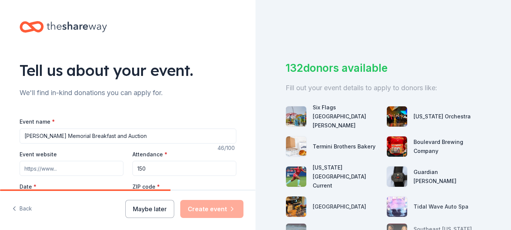
click at [59, 161] on input "Event website" at bounding box center [72, 168] width 104 height 15
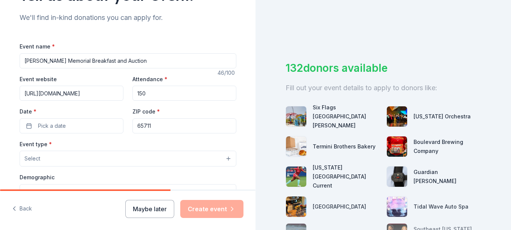
scroll to position [0, 6]
type input "https://friendsofprc.com/fall-fundraiser/"
click at [54, 123] on span "Pick a date" at bounding box center [52, 125] width 28 height 9
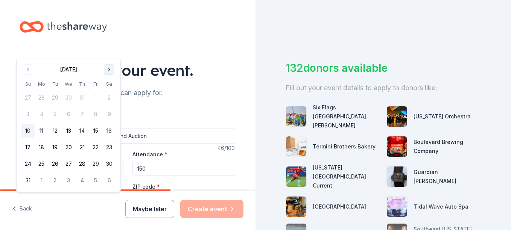
click at [106, 67] on button "Go to next month" at bounding box center [109, 69] width 11 height 11
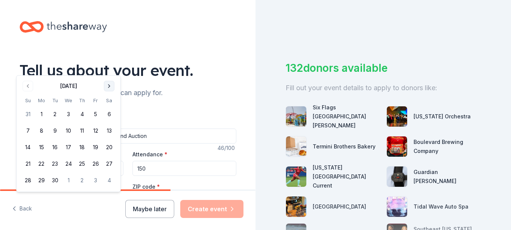
click at [110, 85] on button "Go to next month" at bounding box center [109, 86] width 11 height 11
click at [108, 162] on button "25" at bounding box center [109, 164] width 14 height 14
click at [109, 164] on button "25" at bounding box center [109, 164] width 14 height 14
click at [95, 165] on button "24" at bounding box center [96, 164] width 14 height 14
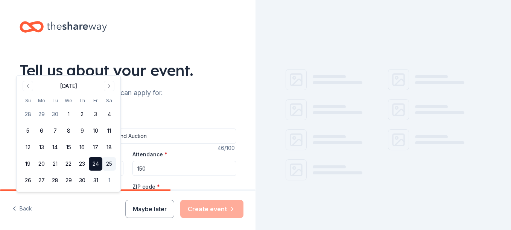
click at [106, 164] on button "25" at bounding box center [109, 164] width 14 height 14
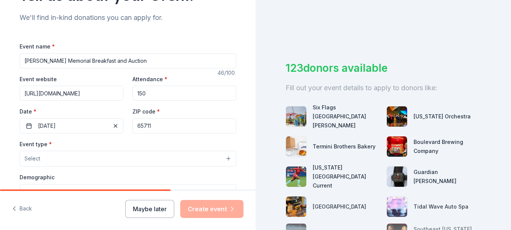
scroll to position [113, 0]
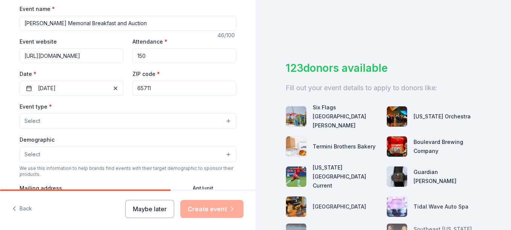
click at [93, 122] on button "Select" at bounding box center [128, 121] width 217 height 16
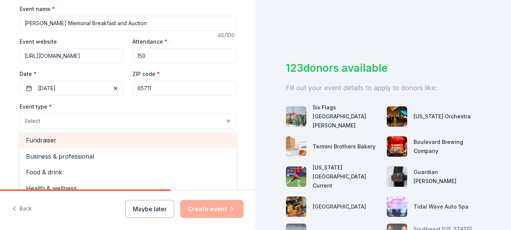
click at [84, 138] on span "Fundraiser" at bounding box center [128, 140] width 204 height 10
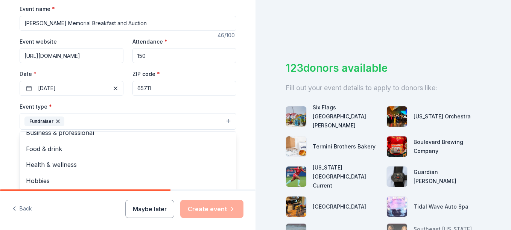
scroll to position [9, 0]
click at [139, 105] on div "Event type * Fundraiser Business & professional Food & drink Health & wellness …" at bounding box center [128, 116] width 217 height 28
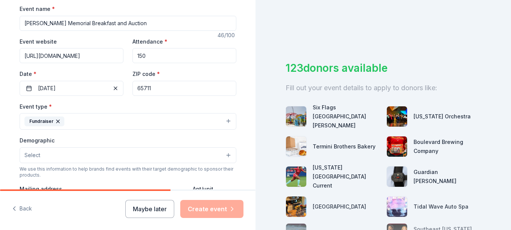
scroll to position [150, 0]
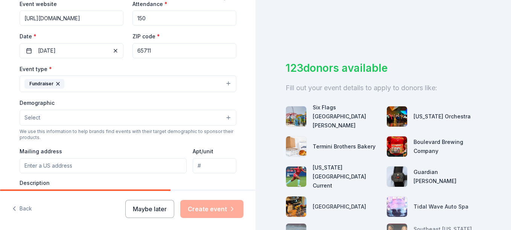
click at [118, 113] on button "Select" at bounding box center [128, 118] width 217 height 16
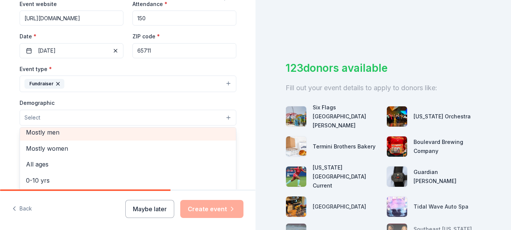
scroll to position [38, 0]
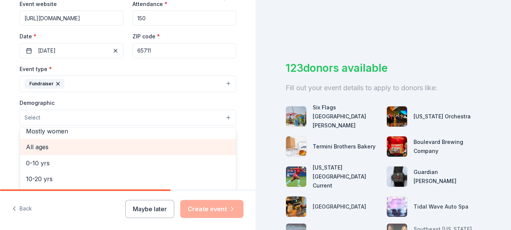
click at [90, 149] on span "All ages" at bounding box center [128, 147] width 204 height 10
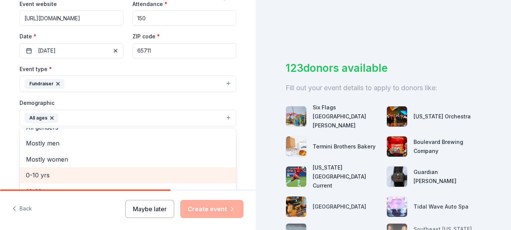
scroll to position [0, 0]
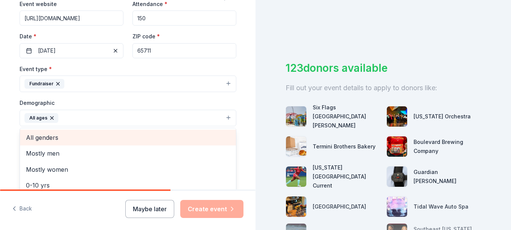
click at [76, 137] on span "All genders" at bounding box center [128, 138] width 204 height 10
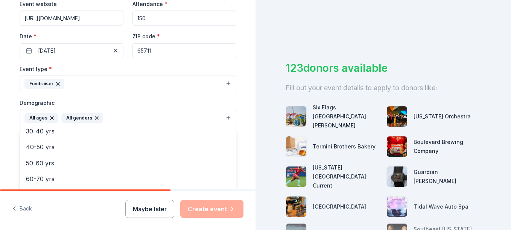
scroll to position [89, 0]
click at [3, 97] on div "Tell us about your event. We'll find in-kind donations you can apply for. Event…" at bounding box center [127, 101] width 255 height 502
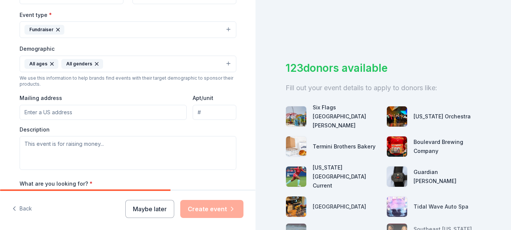
scroll to position [188, 0]
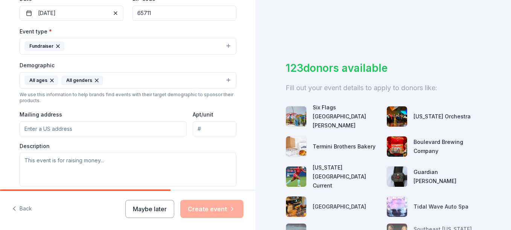
click at [51, 121] on div "Mailing address" at bounding box center [103, 123] width 167 height 27
click at [55, 125] on input "Mailing address" at bounding box center [103, 128] width 167 height 15
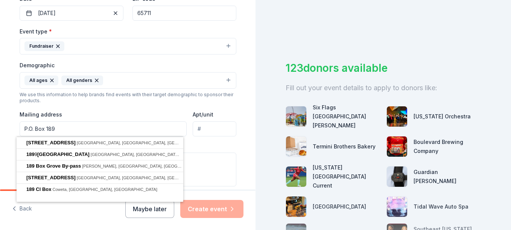
type input "P.O. Box 189"
click at [89, 106] on div "Event type * Fundraiser Demographic All ages All genders We use this informatio…" at bounding box center [128, 107] width 217 height 160
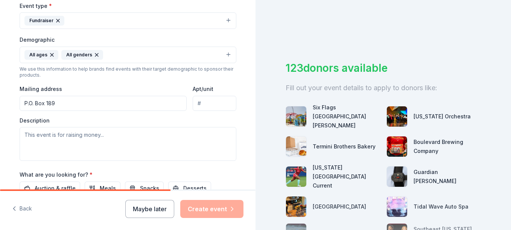
scroll to position [226, 0]
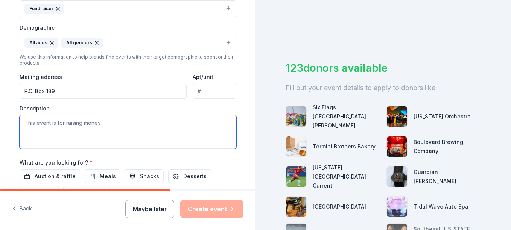
click at [81, 123] on textarea at bounding box center [128, 132] width 217 height 34
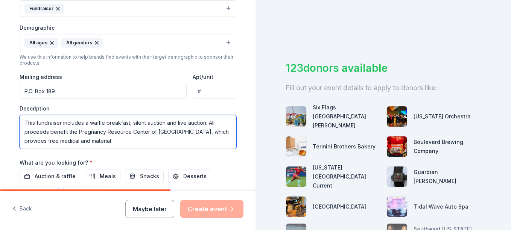
click at [76, 141] on textarea "This fundraiser includes a waffle breakfast, silent auction and live auction. A…" at bounding box center [128, 132] width 217 height 34
drag, startPoint x: 82, startPoint y: 143, endPoint x: 125, endPoint y: 143, distance: 42.9
click at [125, 143] on textarea "This fundraiser includes a waffle breakfast, silent auction and live auction. A…" at bounding box center [128, 132] width 217 height 34
drag, startPoint x: 91, startPoint y: 140, endPoint x: 150, endPoint y: 140, distance: 59.1
click at [150, 140] on textarea "This fundraiser includes a waffle breakfast, silent auction and live auction. A…" at bounding box center [128, 132] width 217 height 34
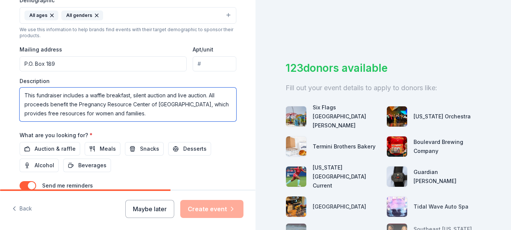
scroll to position [263, 0]
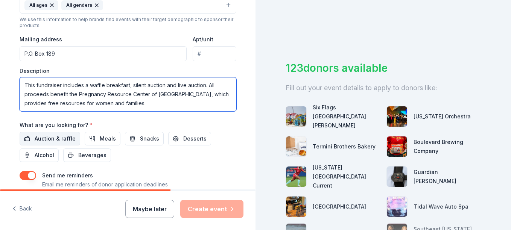
type textarea "This fundraiser includes a waffle breakfast, silent auction and live auction. A…"
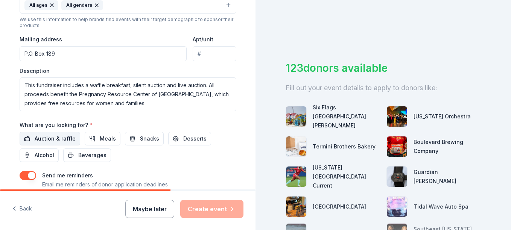
click at [61, 137] on span "Auction & raffle" at bounding box center [55, 138] width 41 height 9
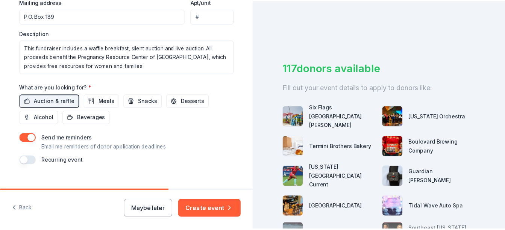
scroll to position [313, 0]
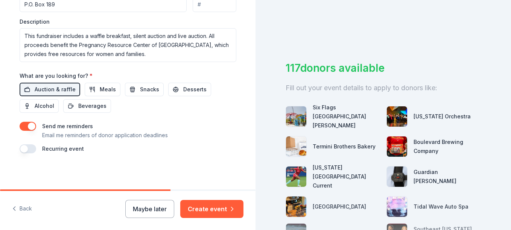
click at [21, 149] on button "button" at bounding box center [28, 148] width 17 height 9
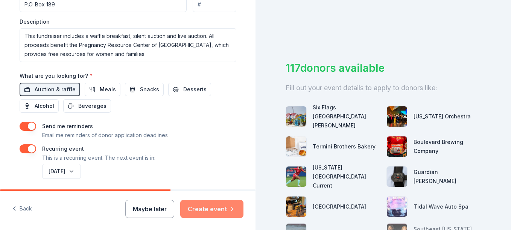
click at [208, 208] on button "Create event" at bounding box center [211, 209] width 63 height 18
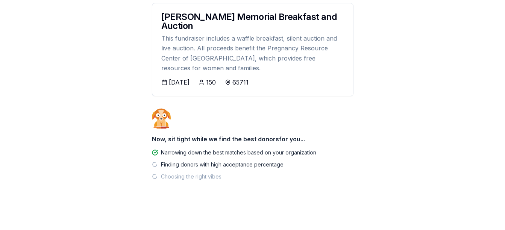
scroll to position [118, 0]
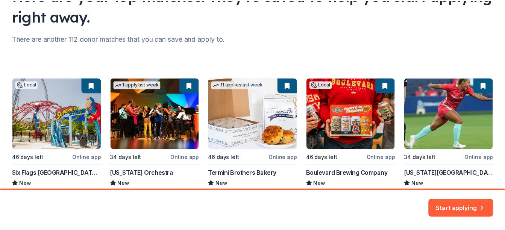
scroll to position [113, 0]
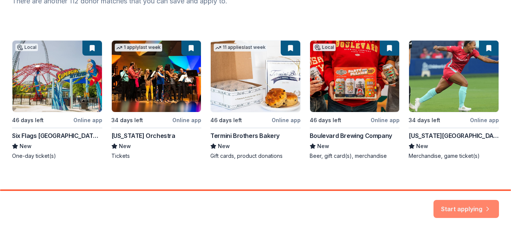
click at [459, 202] on button "Start applying" at bounding box center [465, 205] width 65 height 18
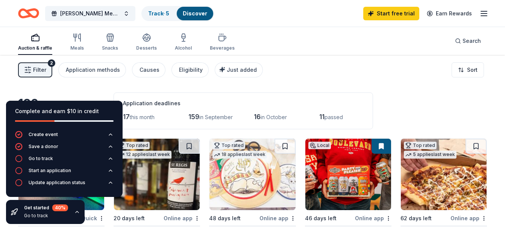
click at [289, 83] on div "Filter 2 Application methods Causes Eligibility Just added Sort" at bounding box center [252, 70] width 505 height 30
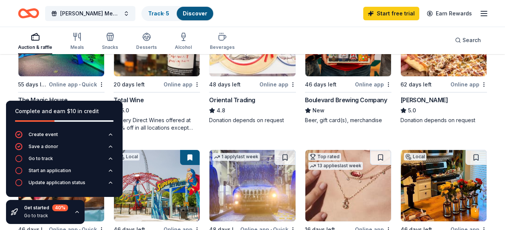
scroll to position [150, 0]
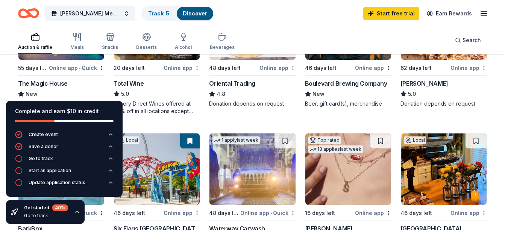
click at [95, 114] on div "Complete and earn $10 in credit" at bounding box center [64, 111] width 99 height 9
click at [110, 134] on icon "button" at bounding box center [111, 135] width 6 height 6
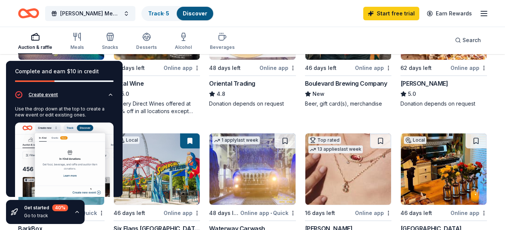
click at [108, 94] on icon "button" at bounding box center [111, 95] width 6 height 6
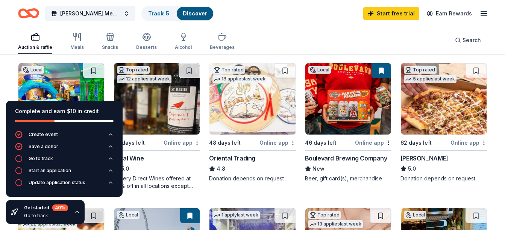
scroll to position [75, 0]
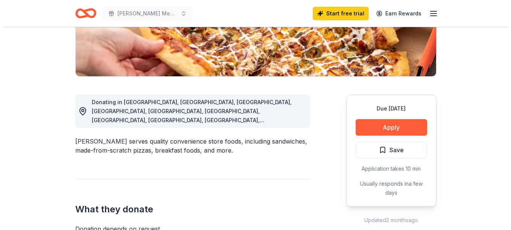
scroll to position [188, 0]
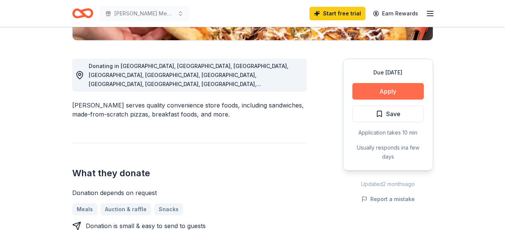
click at [392, 89] on button "Apply" at bounding box center [387, 91] width 71 height 17
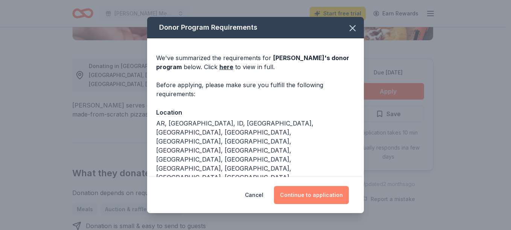
click at [300, 193] on button "Continue to application" at bounding box center [311, 195] width 75 height 18
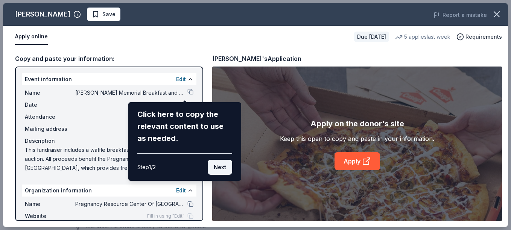
click at [218, 165] on button "Next" at bounding box center [220, 167] width 24 height 15
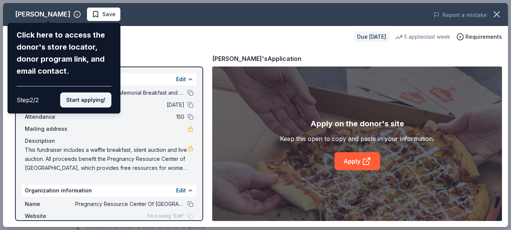
click at [87, 102] on button "Start applying!" at bounding box center [85, 100] width 51 height 15
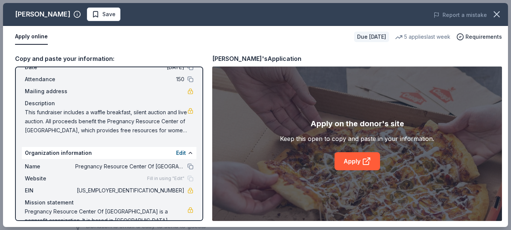
scroll to position [61, 0]
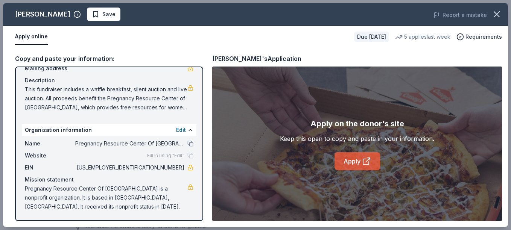
click at [349, 162] on link "Apply" at bounding box center [357, 161] width 46 height 18
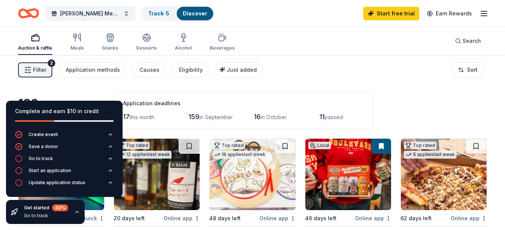
scroll to position [75, 0]
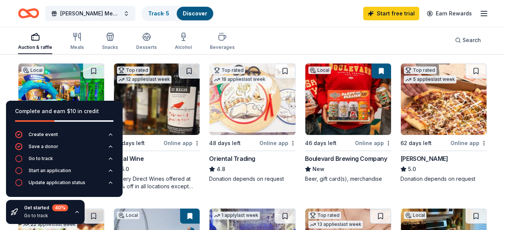
click at [268, 24] on div "Steven Thompson Memorial Breakfast and Auction Track · 5 Discover Start free tr…" at bounding box center [252, 13] width 505 height 27
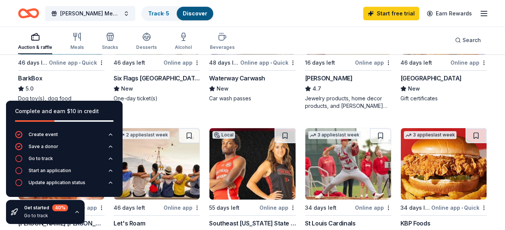
scroll to position [263, 0]
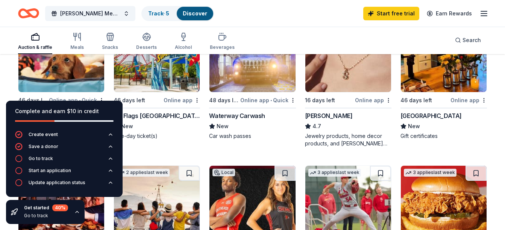
click at [367, 99] on div "Online app" at bounding box center [373, 100] width 36 height 9
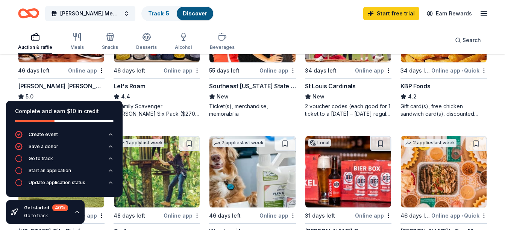
scroll to position [451, 0]
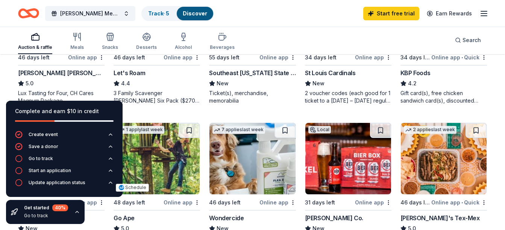
click at [74, 211] on icon "button" at bounding box center [77, 212] width 6 height 6
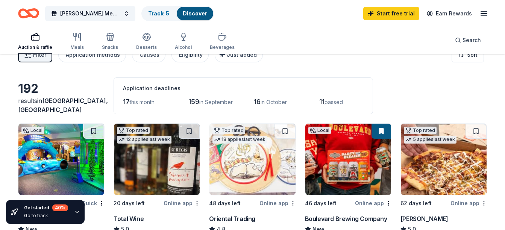
scroll to position [0, 0]
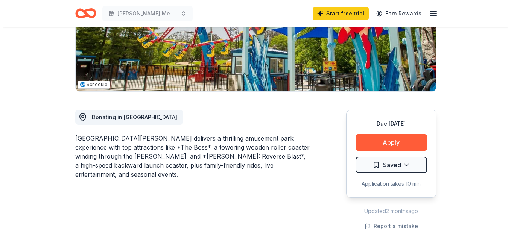
scroll to position [150, 0]
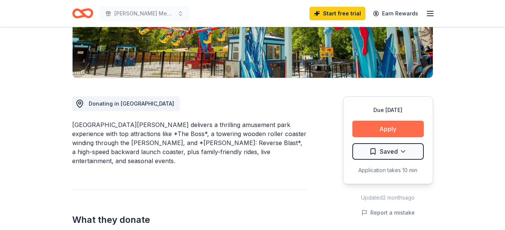
click at [381, 131] on button "Apply" at bounding box center [387, 129] width 71 height 17
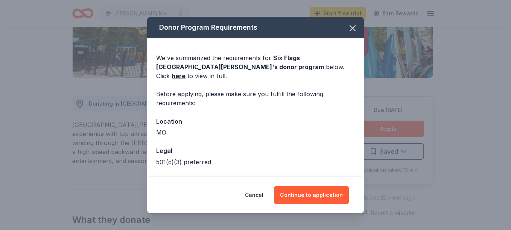
scroll to position [20, 0]
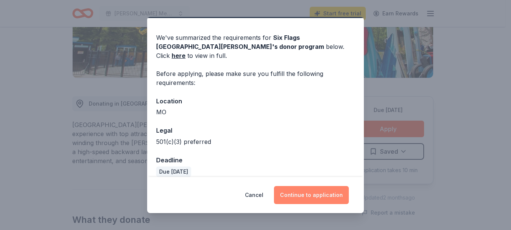
click at [293, 193] on button "Continue to application" at bounding box center [311, 195] width 75 height 18
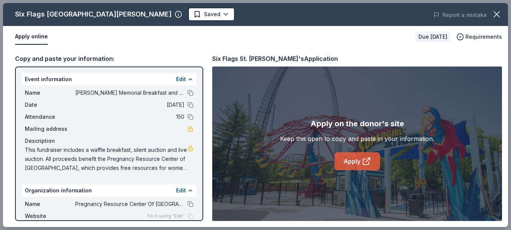
click at [361, 158] on link "Apply" at bounding box center [357, 161] width 46 height 18
click at [349, 161] on link "Apply" at bounding box center [357, 161] width 46 height 18
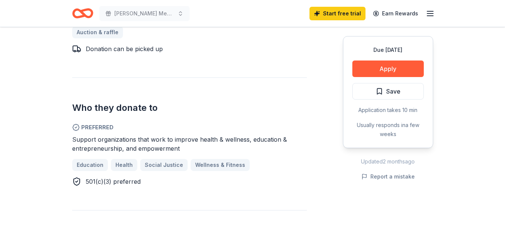
scroll to position [451, 0]
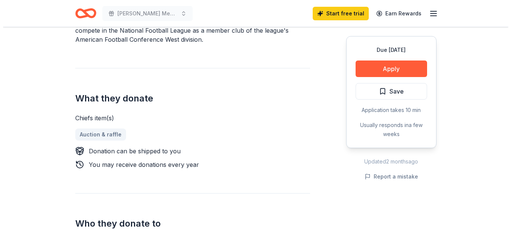
scroll to position [263, 0]
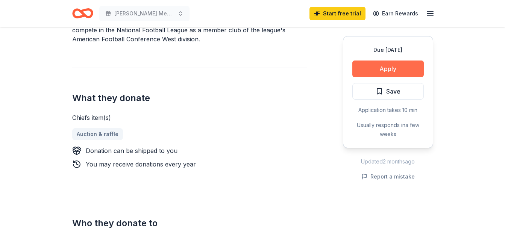
click at [390, 68] on button "Apply" at bounding box center [387, 69] width 71 height 17
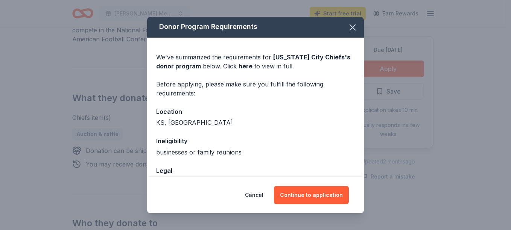
scroll to position [0, 0]
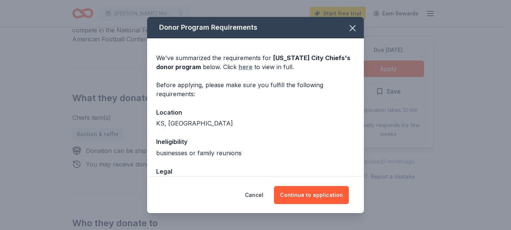
click at [244, 67] on link "here" at bounding box center [245, 66] width 14 height 9
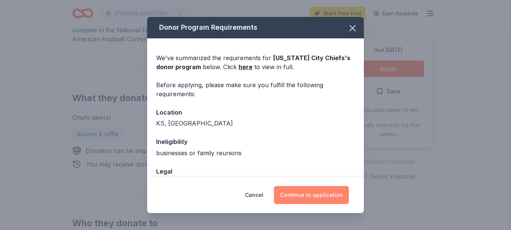
click at [309, 196] on button "Continue to application" at bounding box center [311, 195] width 75 height 18
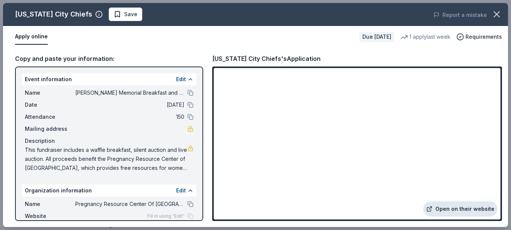
click at [456, 206] on link "Open on their website" at bounding box center [460, 209] width 74 height 15
